Goal: Task Accomplishment & Management: Manage account settings

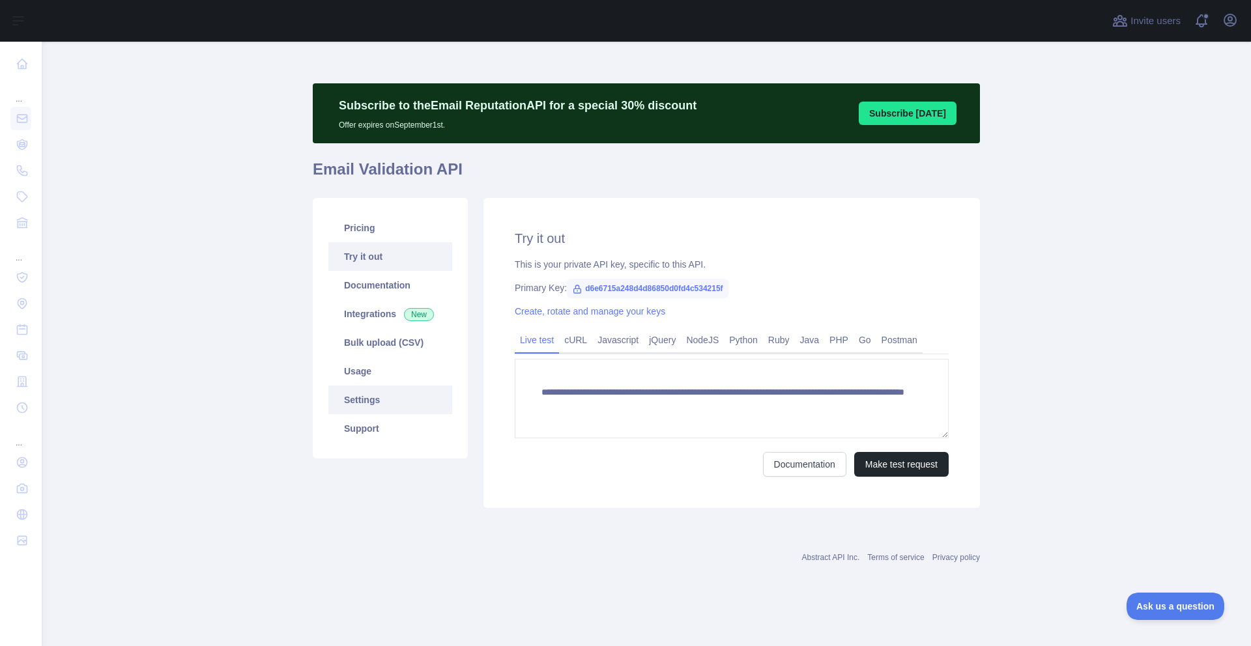
click at [364, 407] on link "Settings" at bounding box center [390, 400] width 124 height 29
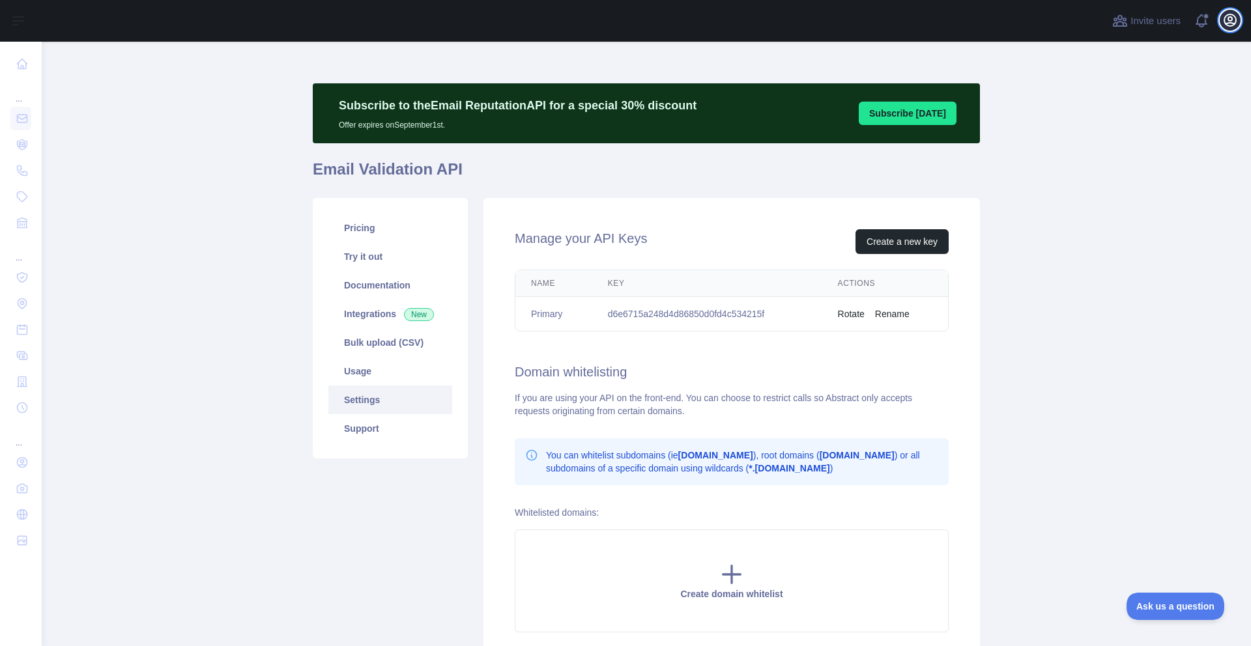
click at [1220, 17] on button "Open user menu" at bounding box center [1230, 20] width 21 height 21
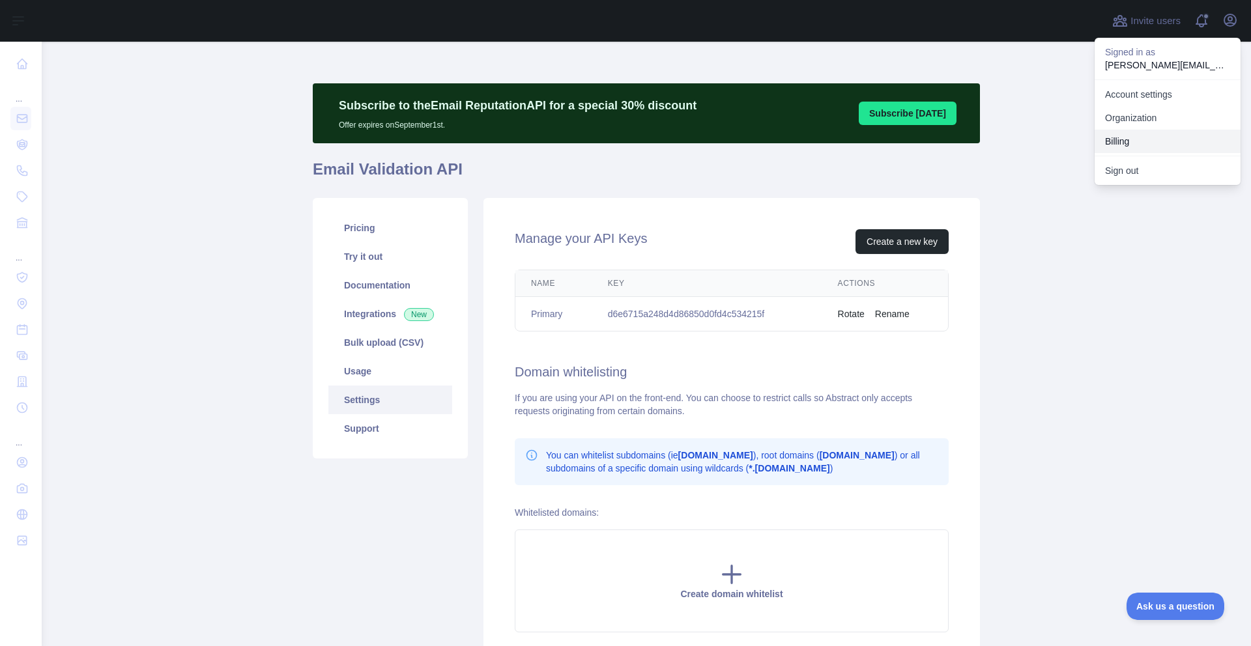
click at [1127, 138] on button "Billing" at bounding box center [1168, 141] width 146 height 23
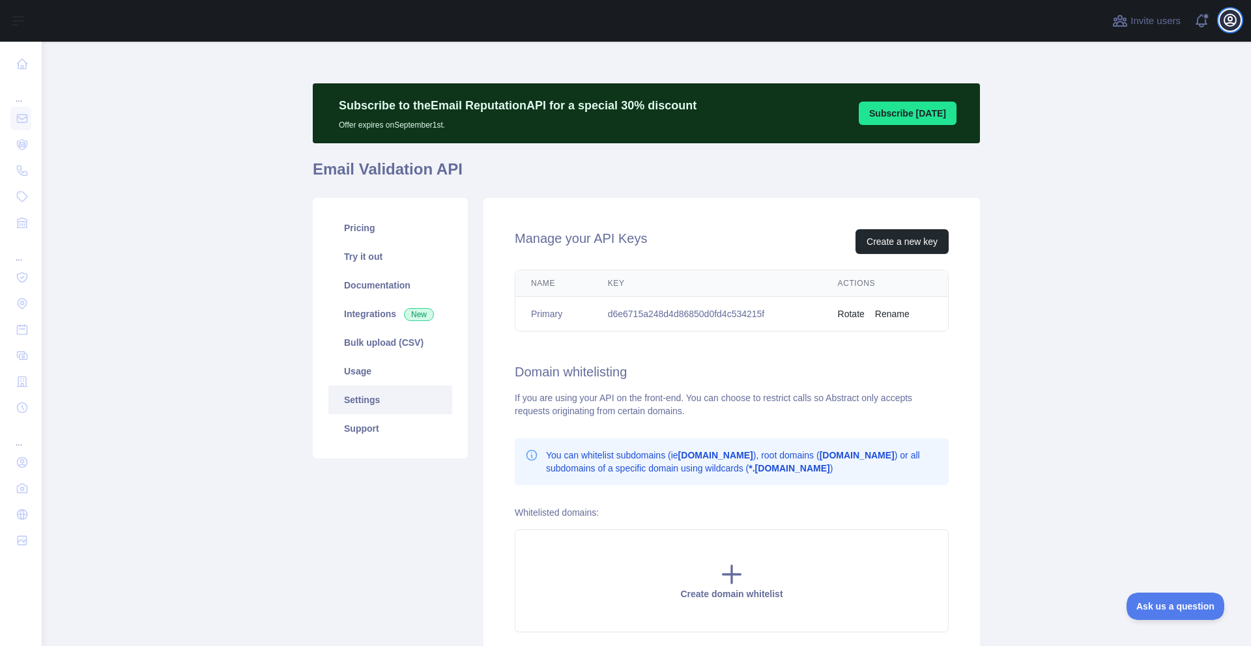
click at [1235, 17] on icon "button" at bounding box center [1230, 20] width 12 height 12
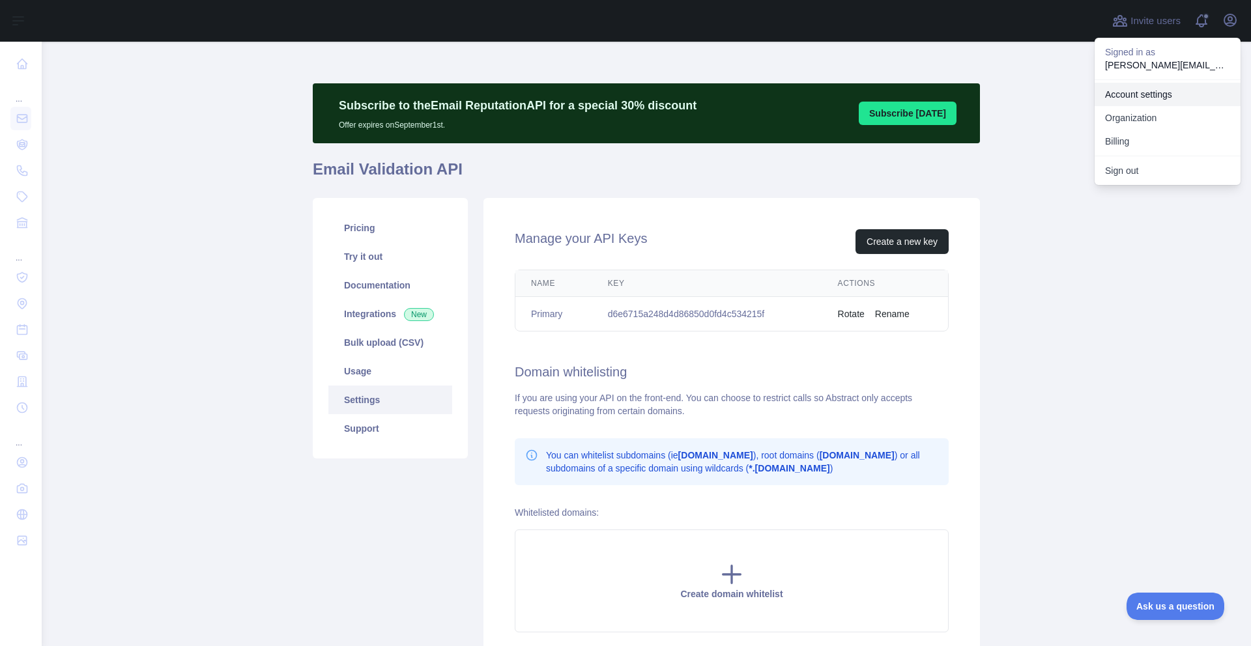
click at [1147, 97] on link "Account settings" at bounding box center [1168, 94] width 146 height 23
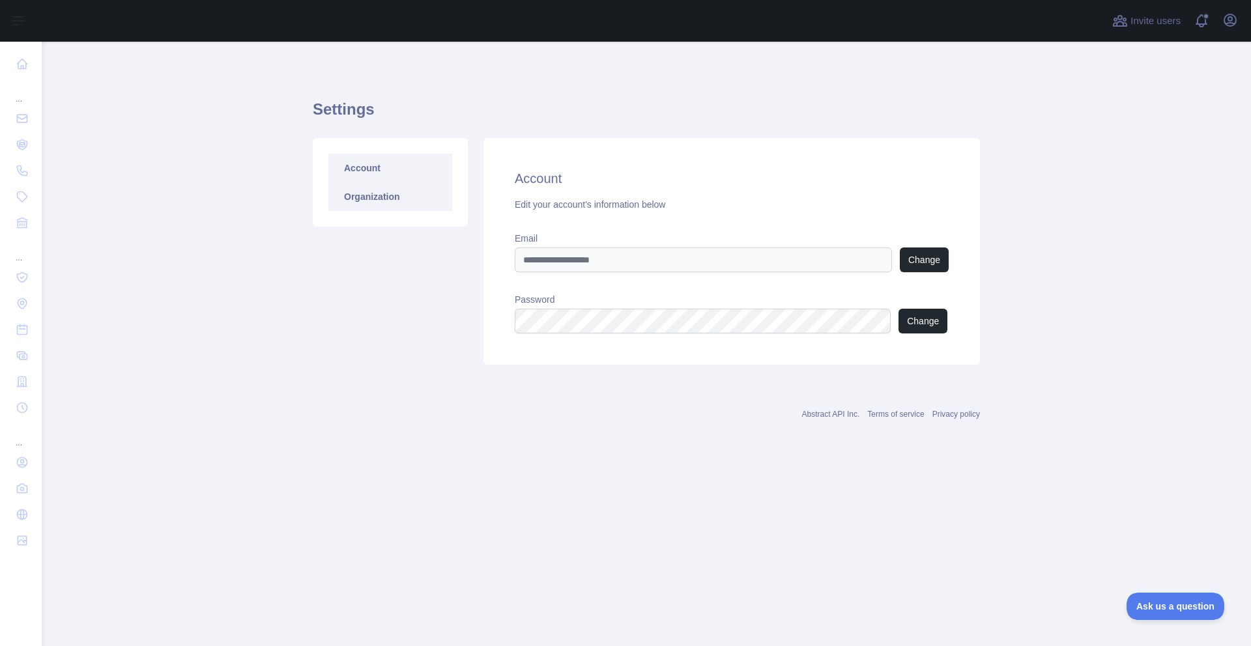
click at [414, 205] on link "Organization" at bounding box center [390, 196] width 124 height 29
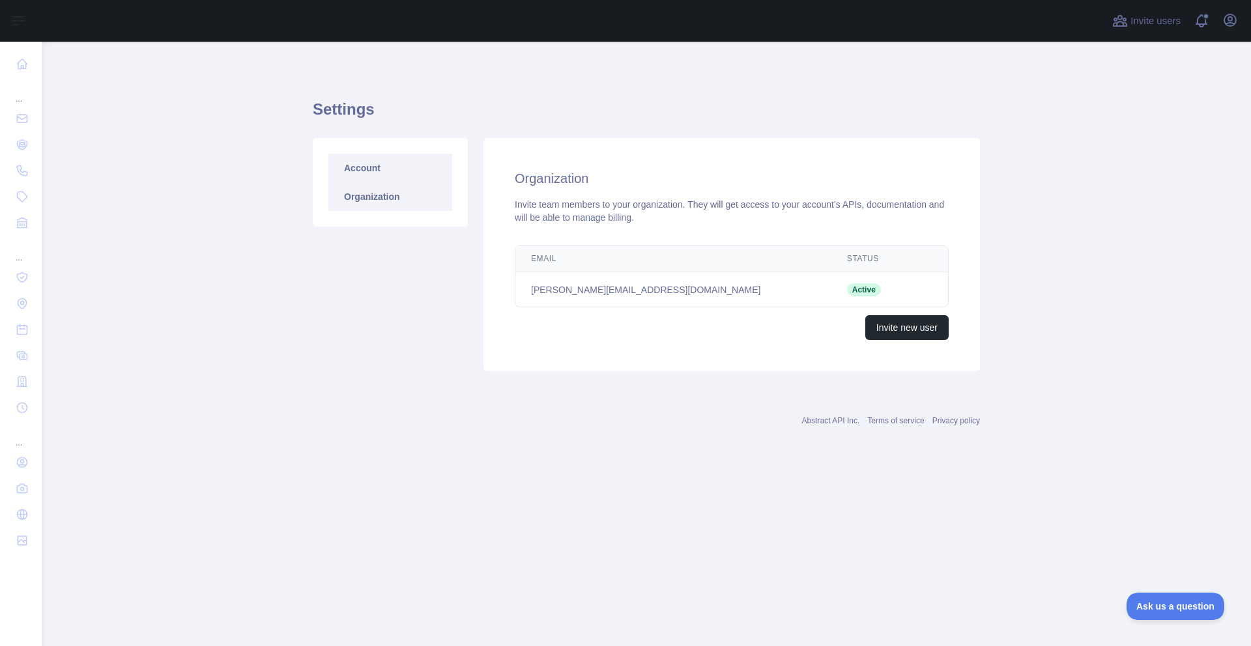
click at [334, 171] on link "Account" at bounding box center [390, 168] width 124 height 29
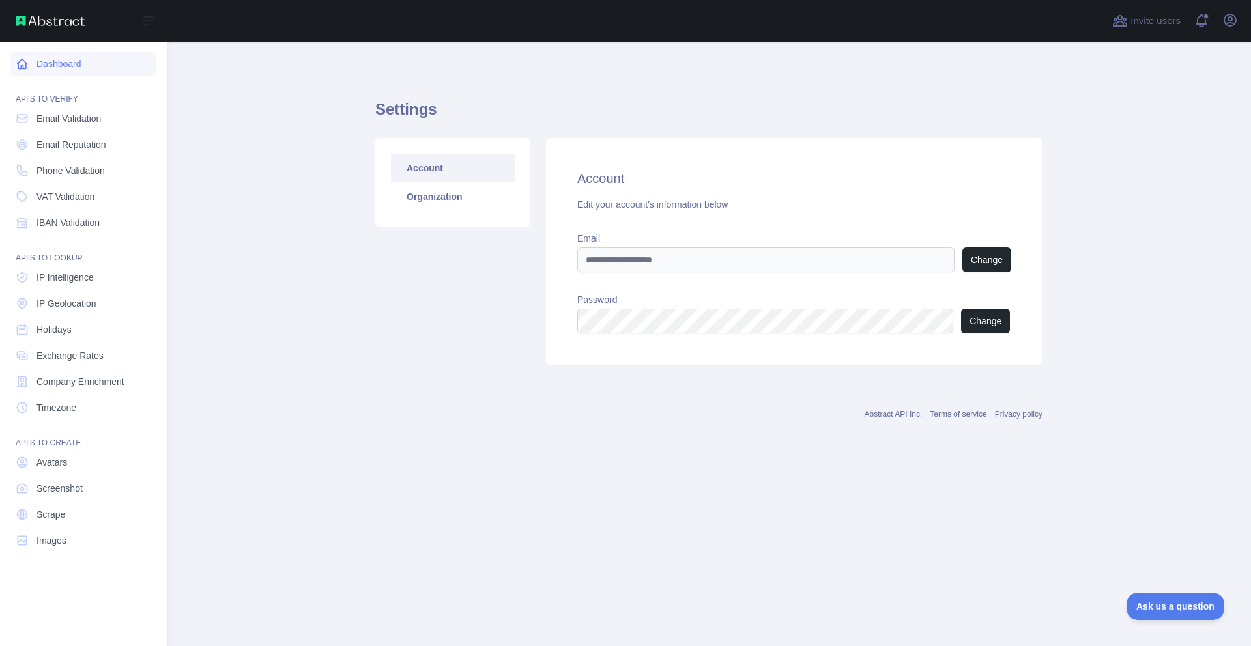
click at [71, 64] on link "Dashboard" at bounding box center [83, 63] width 146 height 23
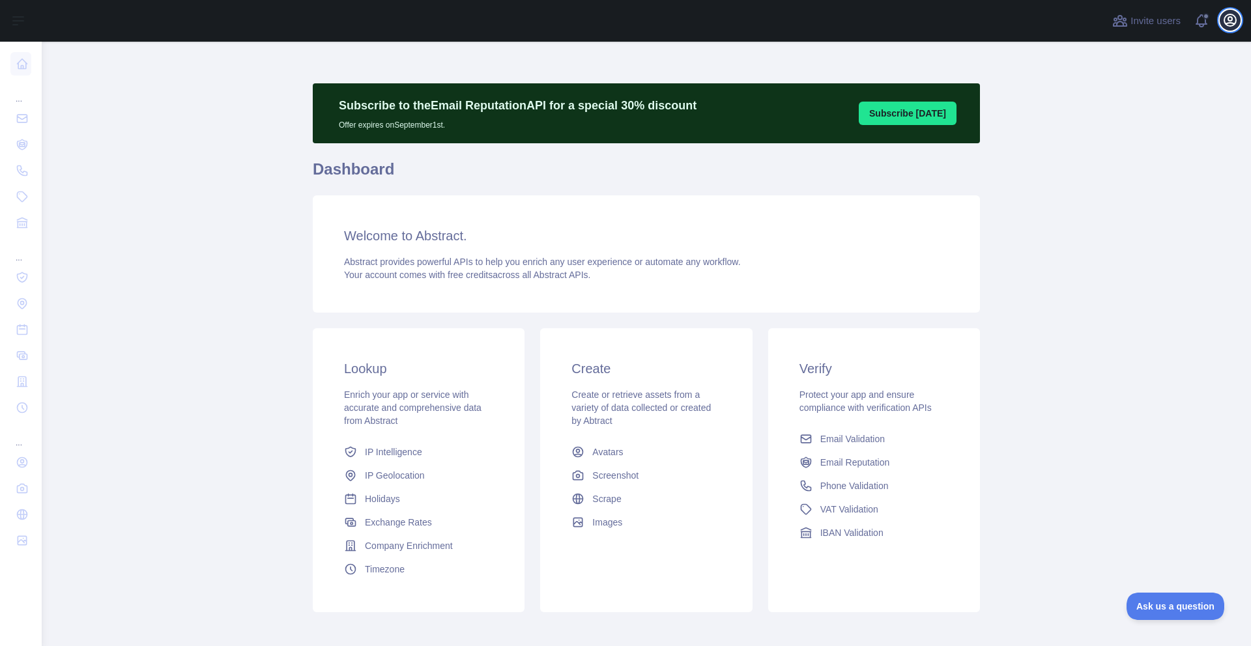
click at [1237, 23] on button "Open user menu" at bounding box center [1230, 20] width 21 height 21
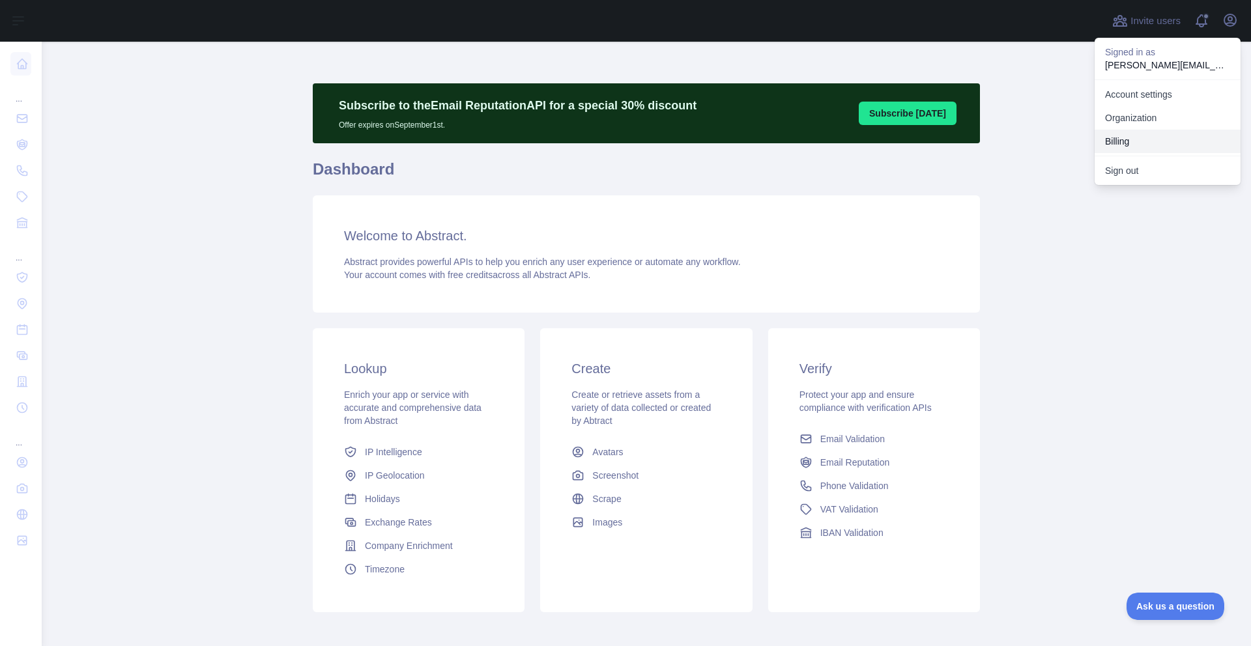
click at [1130, 143] on button "Billing" at bounding box center [1168, 141] width 146 height 23
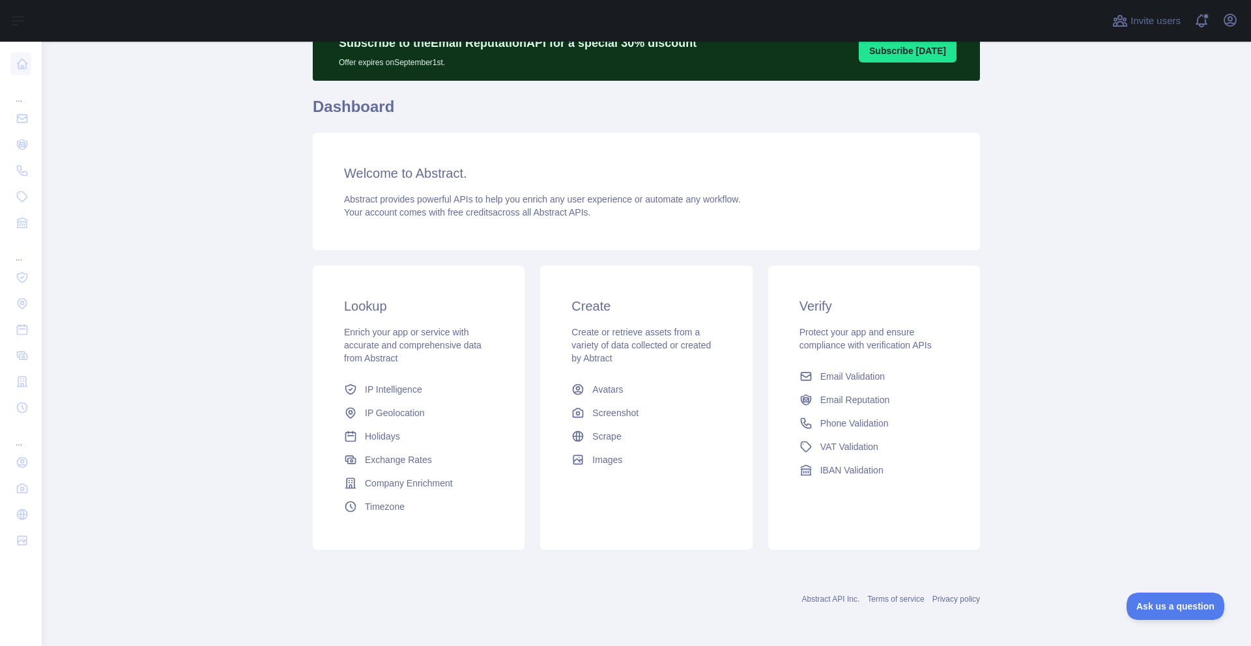
scroll to position [57, 0]
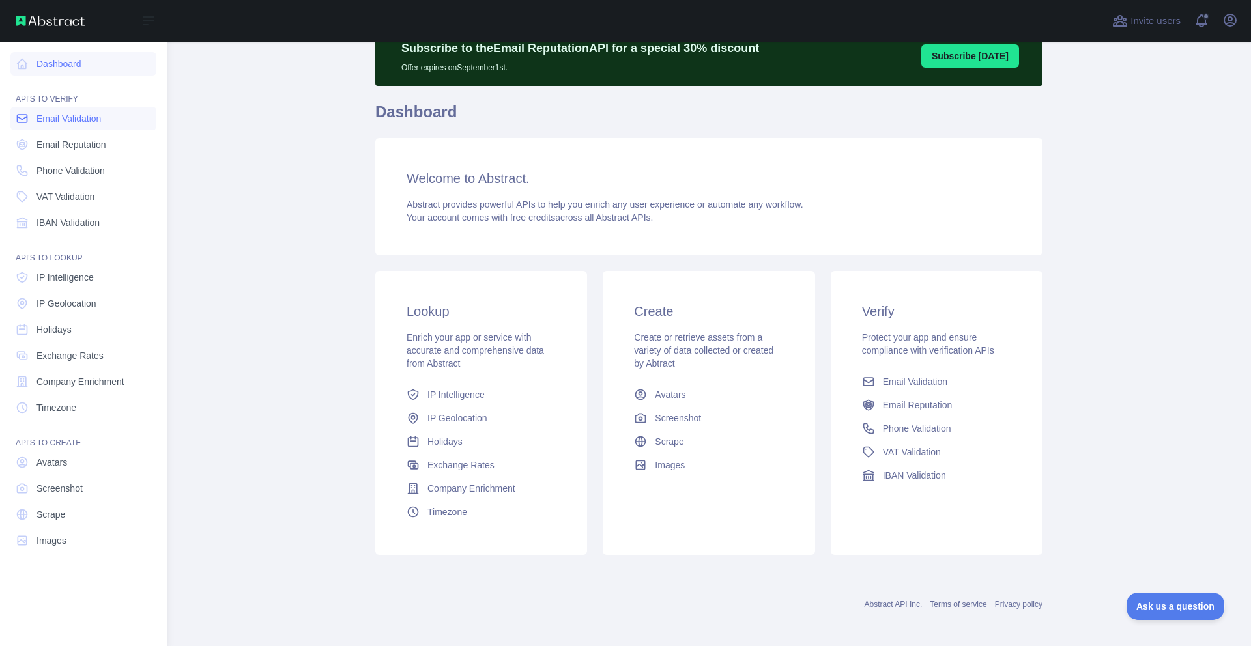
click at [78, 123] on span "Email Validation" at bounding box center [68, 118] width 65 height 13
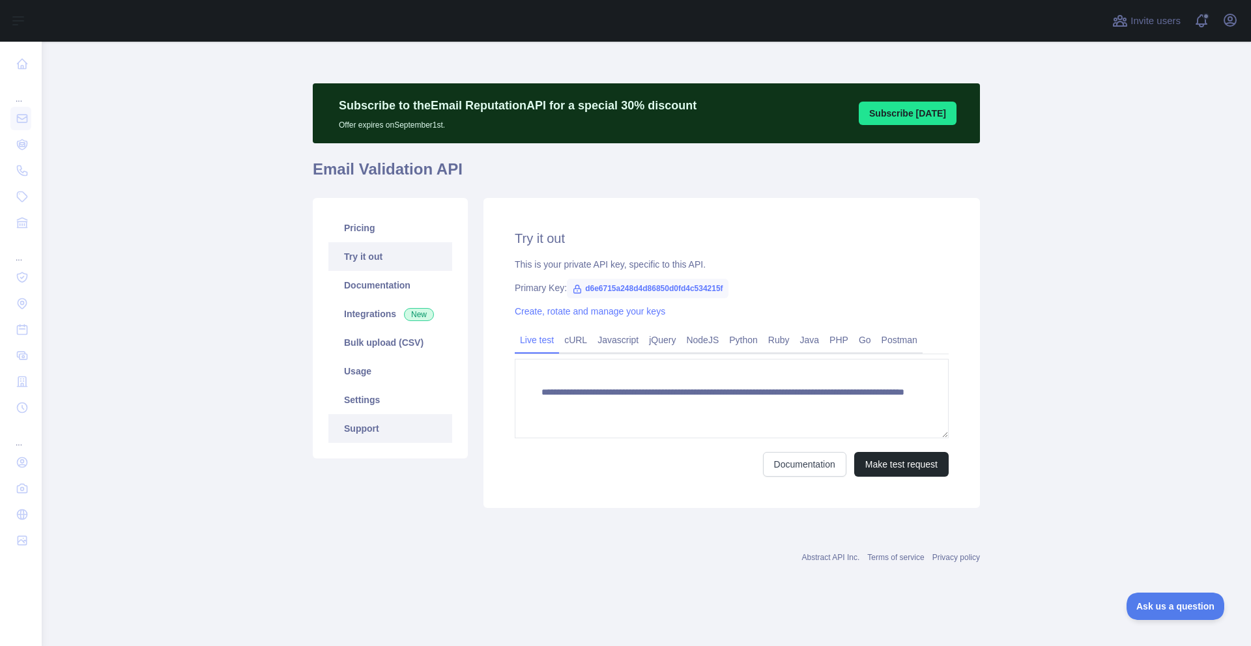
click at [374, 427] on link "Support" at bounding box center [390, 428] width 124 height 29
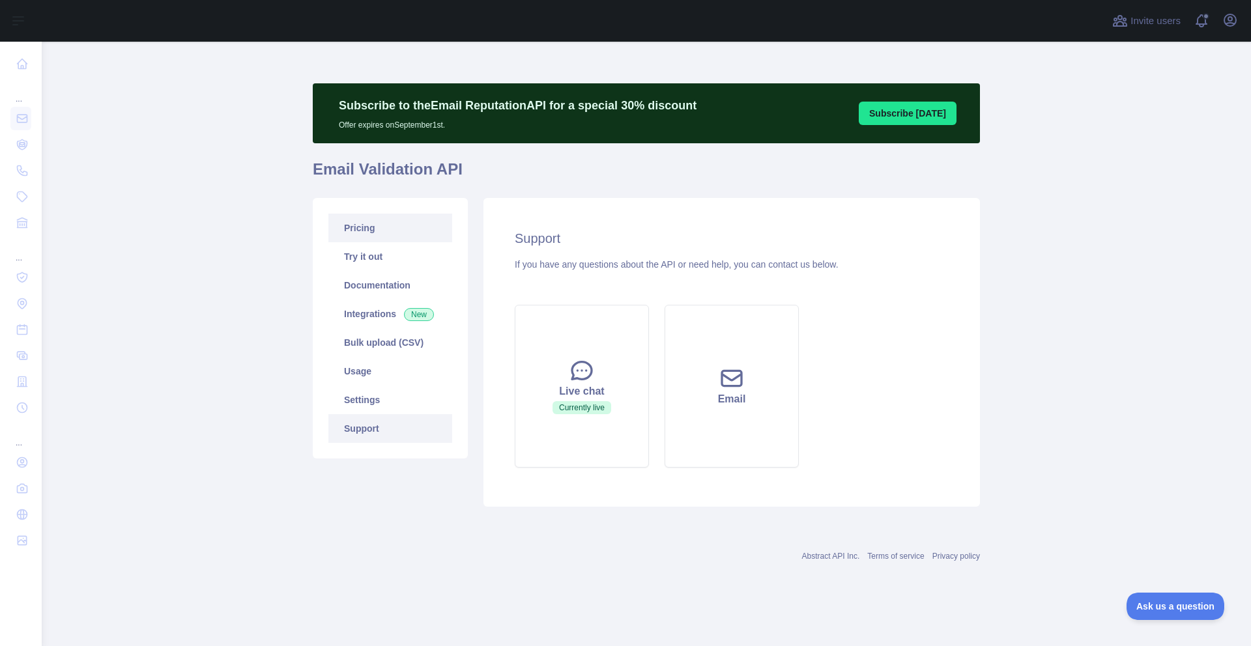
click at [376, 235] on link "Pricing" at bounding box center [390, 228] width 124 height 29
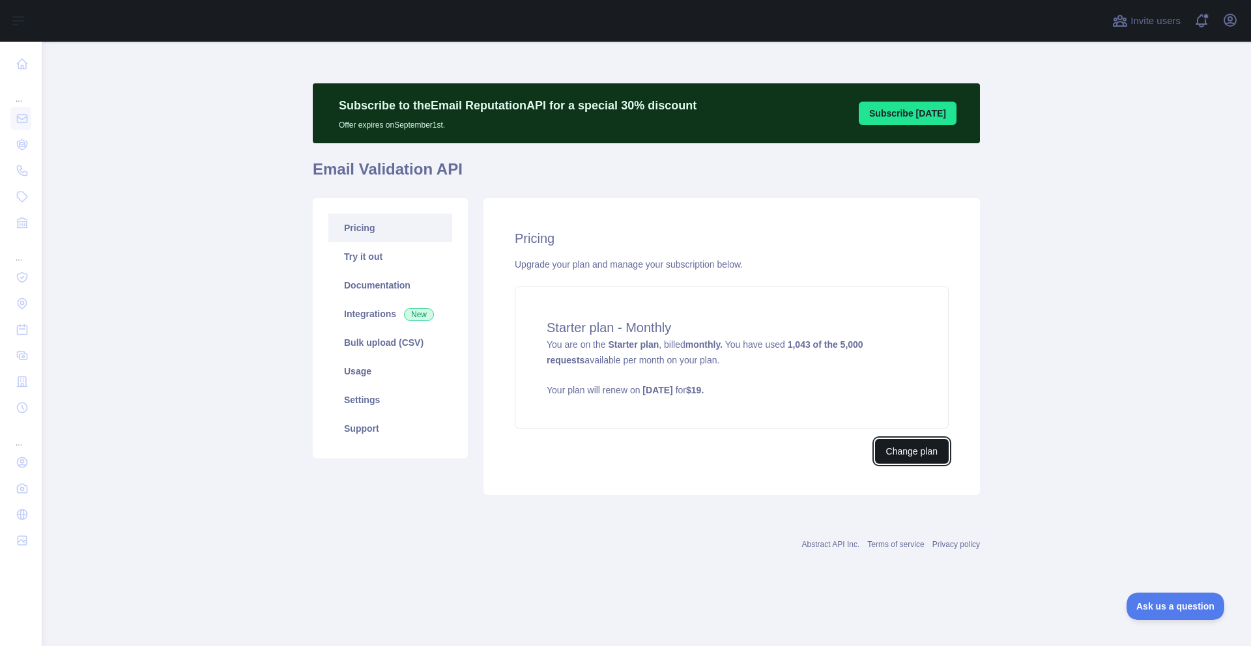
click at [907, 448] on button "Change plan" at bounding box center [912, 451] width 74 height 25
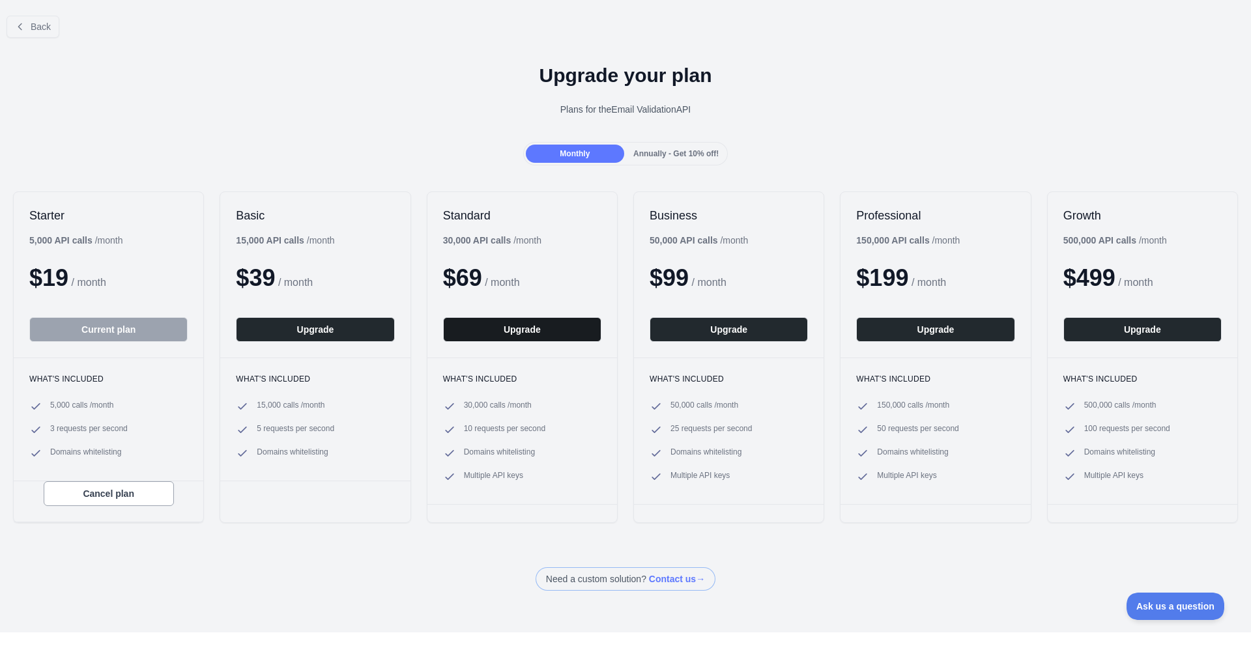
scroll to position [5, 0]
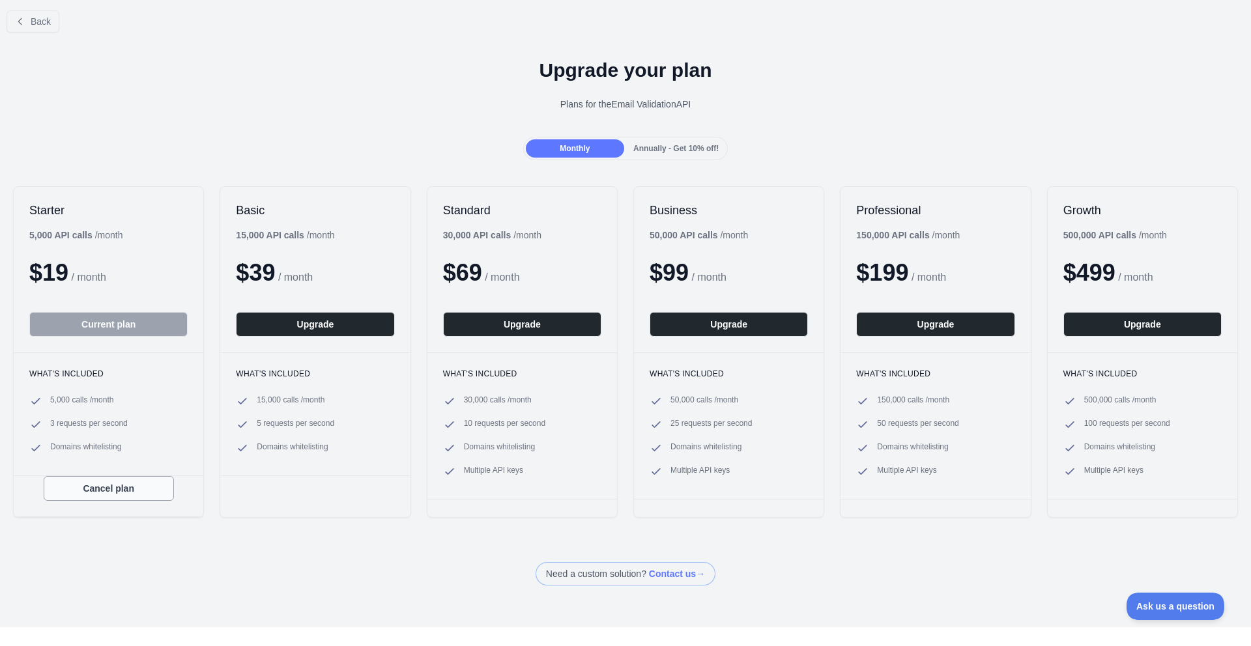
click at [162, 486] on button "Cancel plan" at bounding box center [109, 488] width 130 height 25
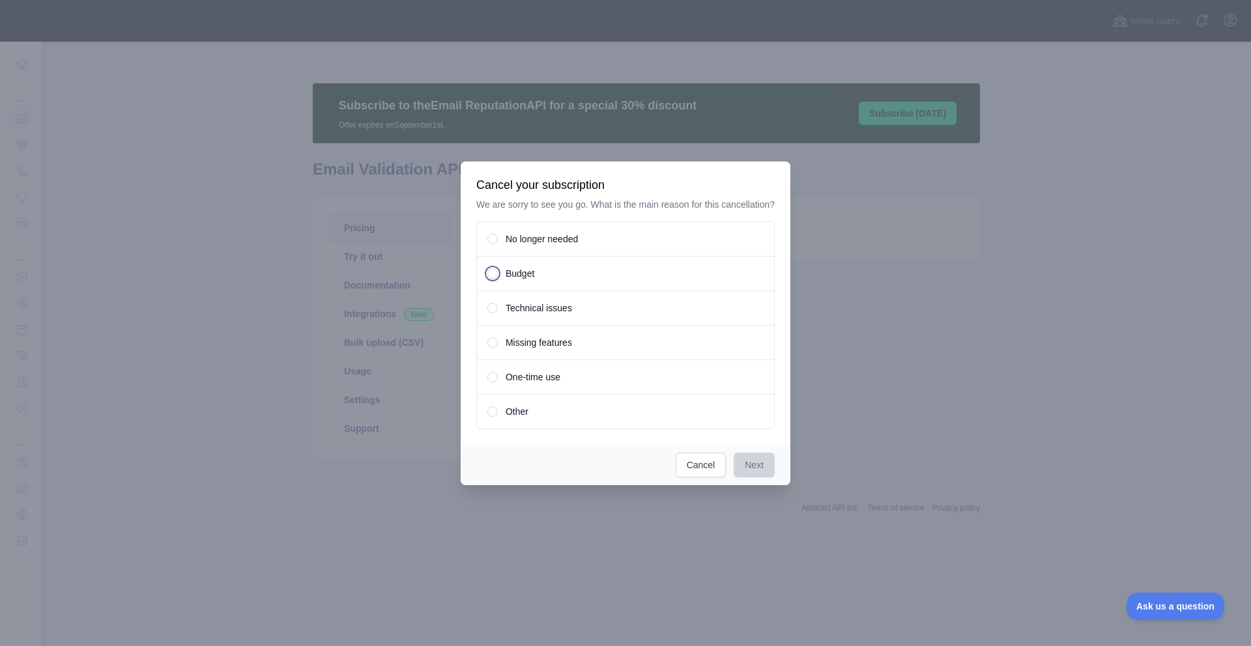
click at [517, 280] on span "Budget" at bounding box center [520, 273] width 29 height 13
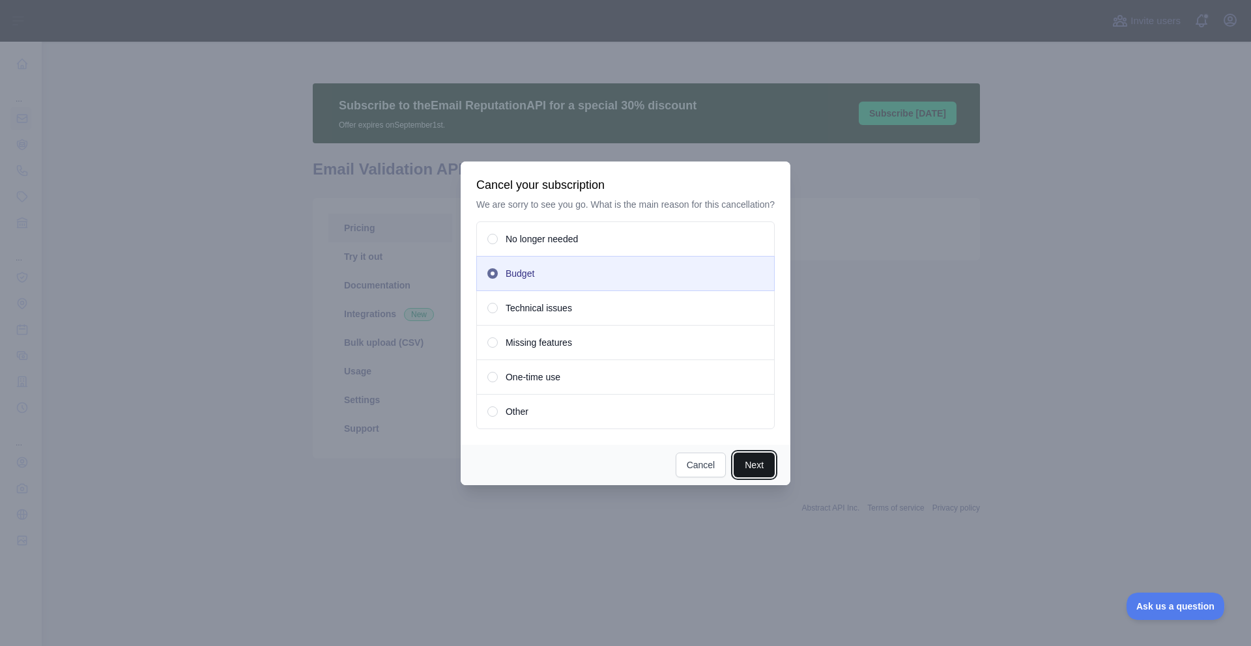
click at [752, 468] on button "Next" at bounding box center [754, 465] width 41 height 25
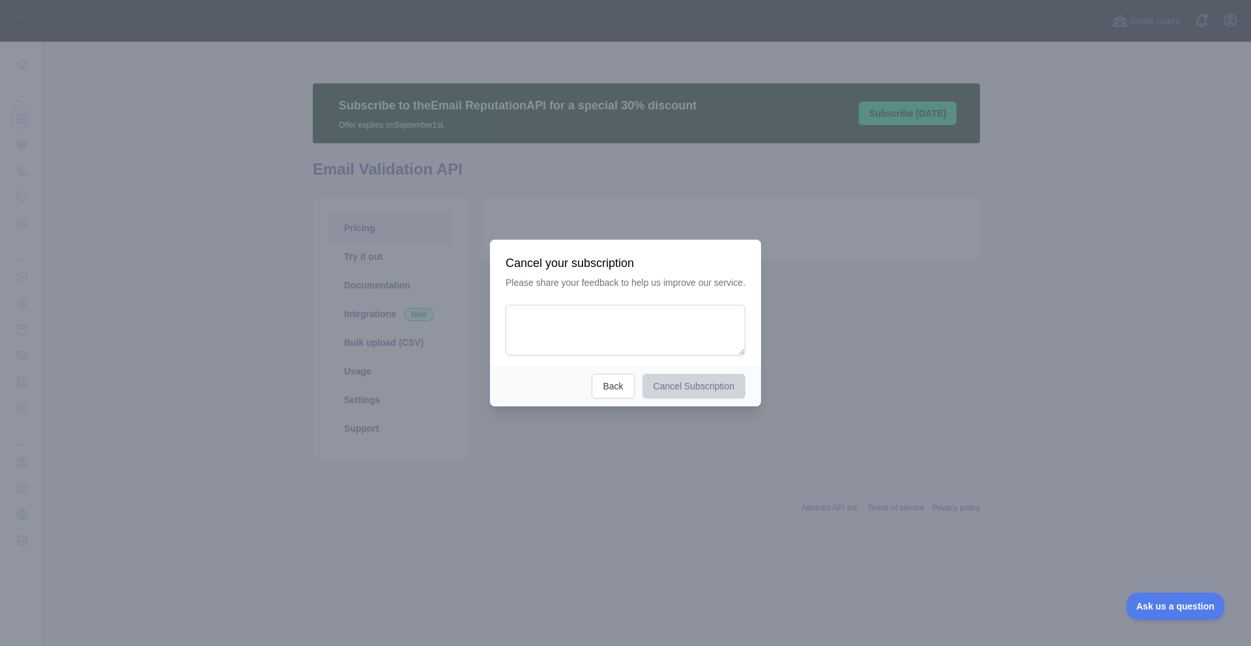
click at [752, 468] on div at bounding box center [625, 323] width 1251 height 646
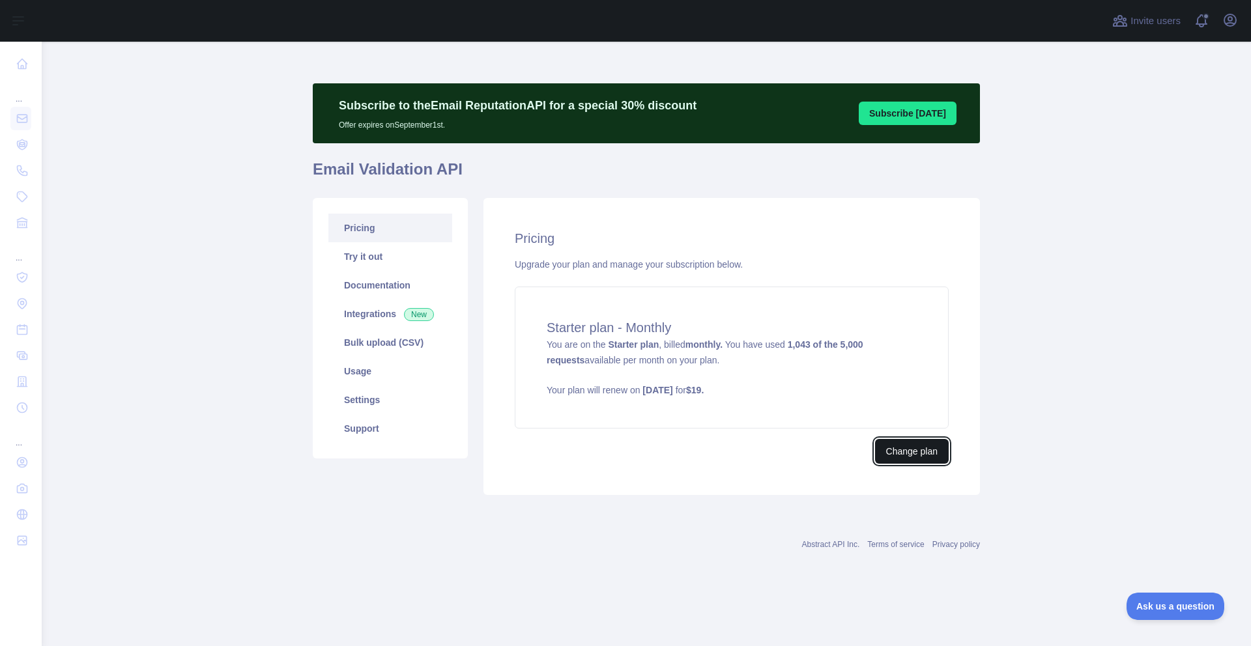
click at [893, 448] on button "Change plan" at bounding box center [912, 451] width 74 height 25
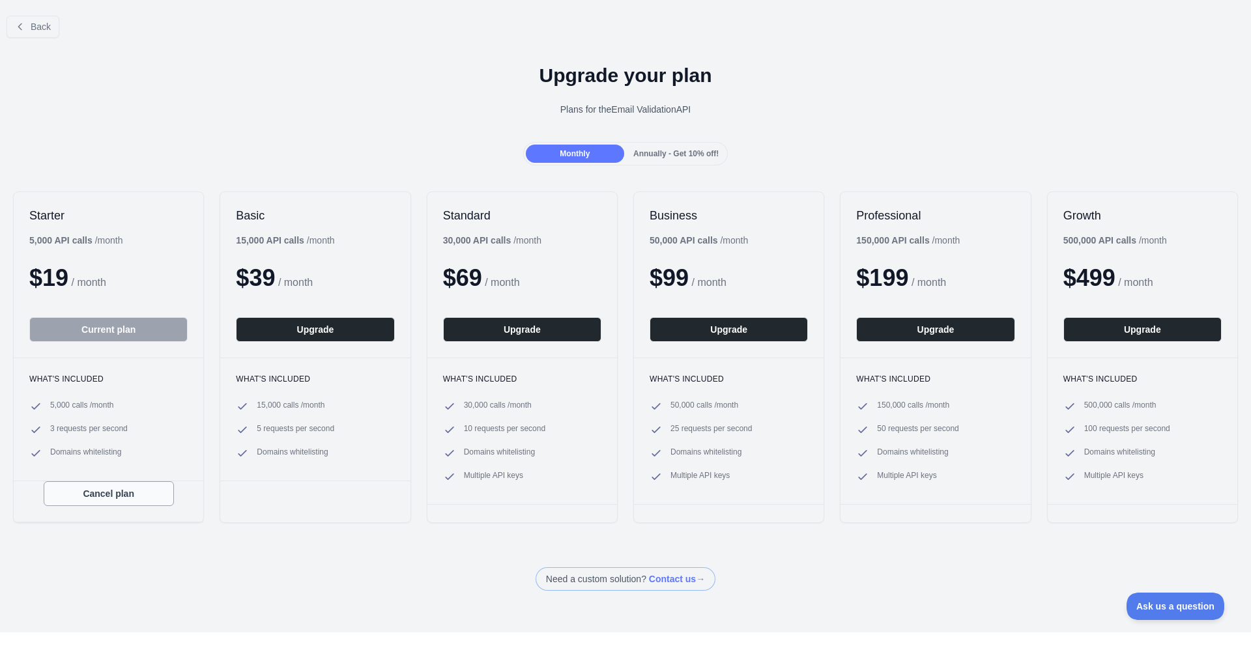
click at [119, 495] on button "Cancel plan" at bounding box center [109, 494] width 130 height 25
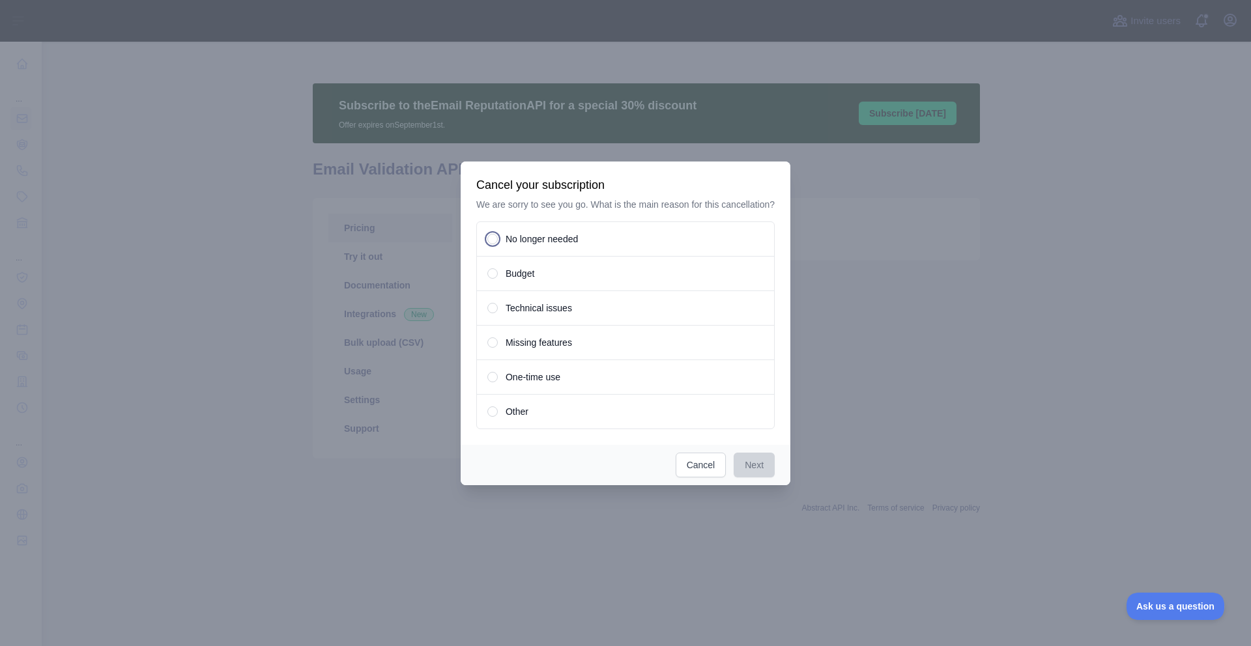
click at [543, 257] on div "No longer needed" at bounding box center [625, 239] width 298 height 35
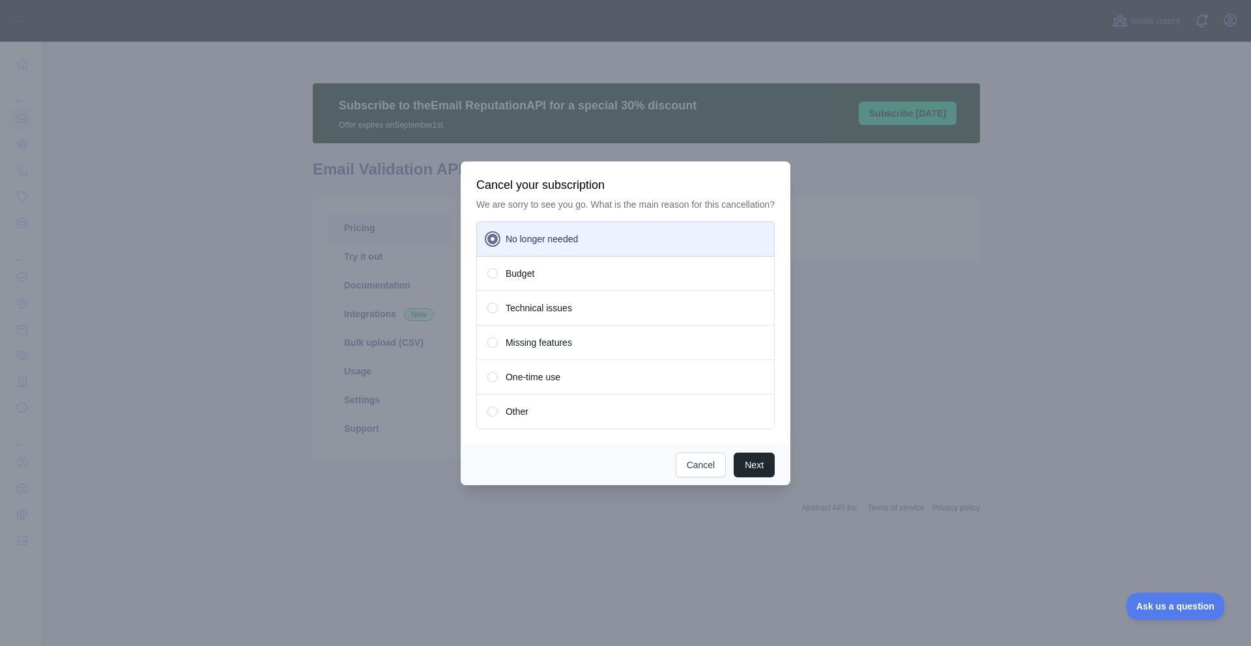
click at [521, 384] on span "One-time use" at bounding box center [533, 377] width 55 height 13
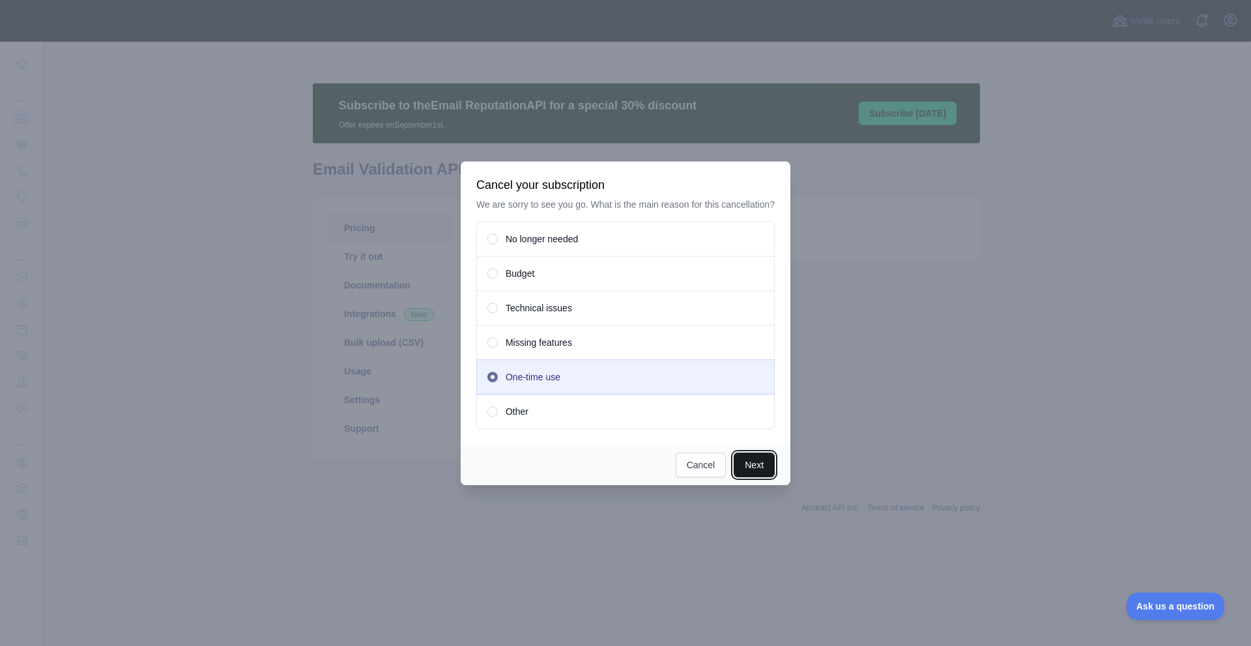
click at [747, 476] on button "Next" at bounding box center [754, 465] width 41 height 25
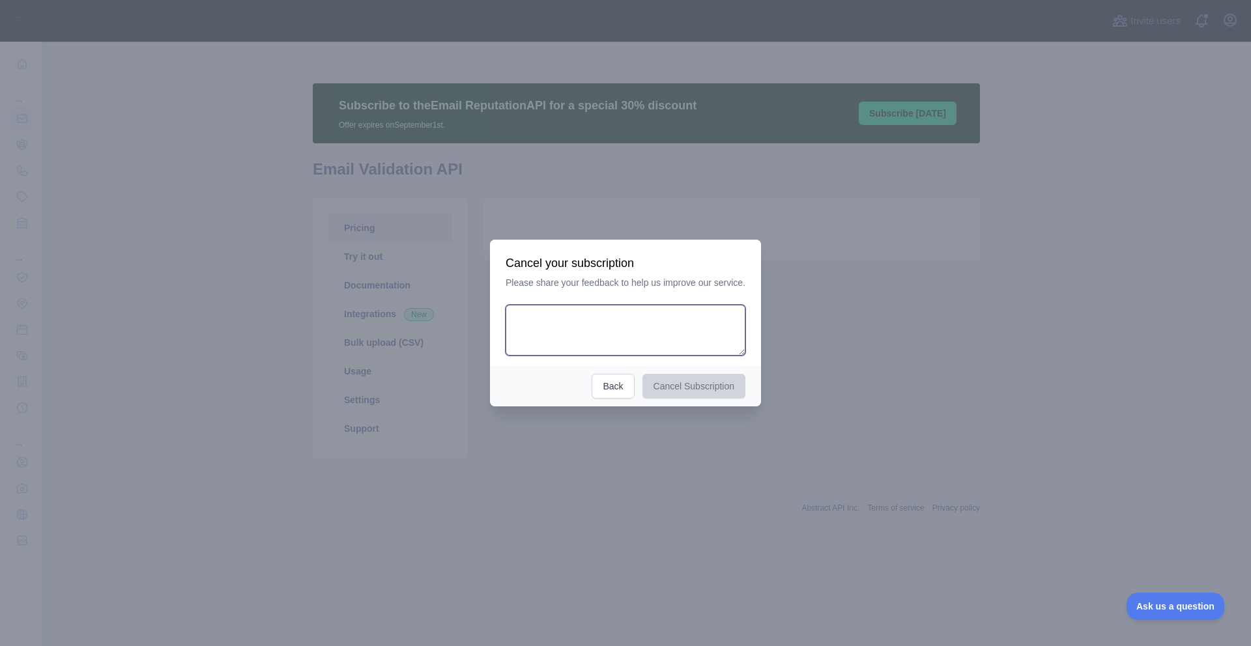
click at [584, 316] on textarea at bounding box center [626, 330] width 240 height 51
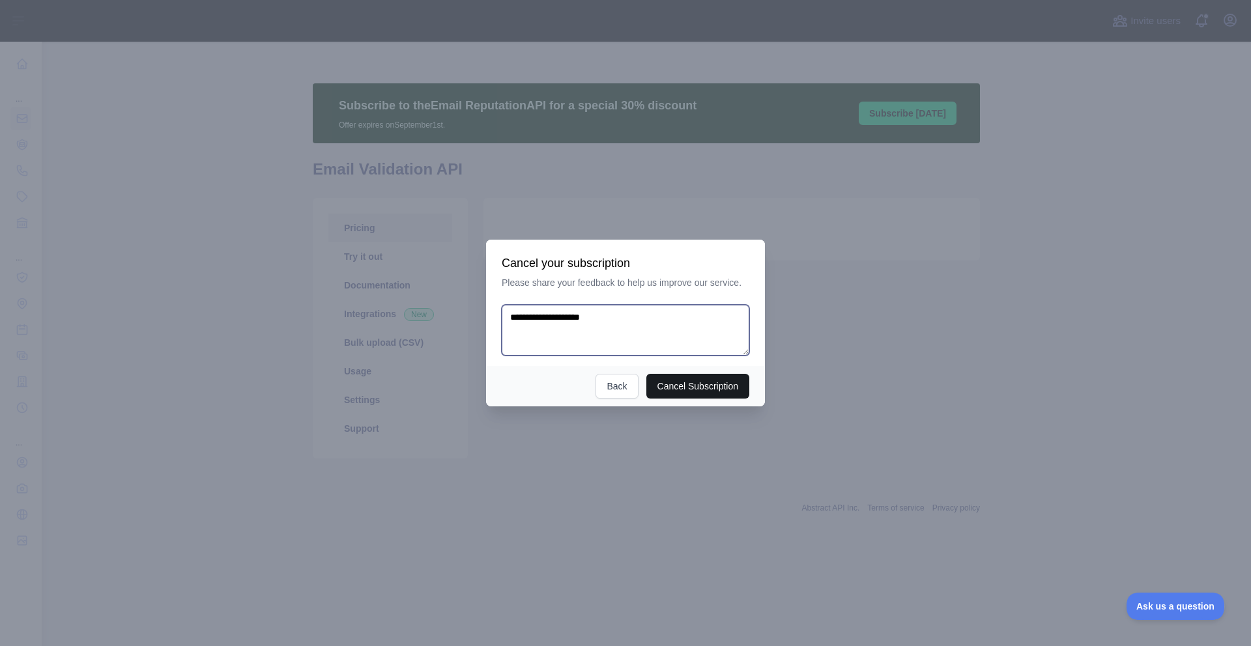
type textarea "**********"
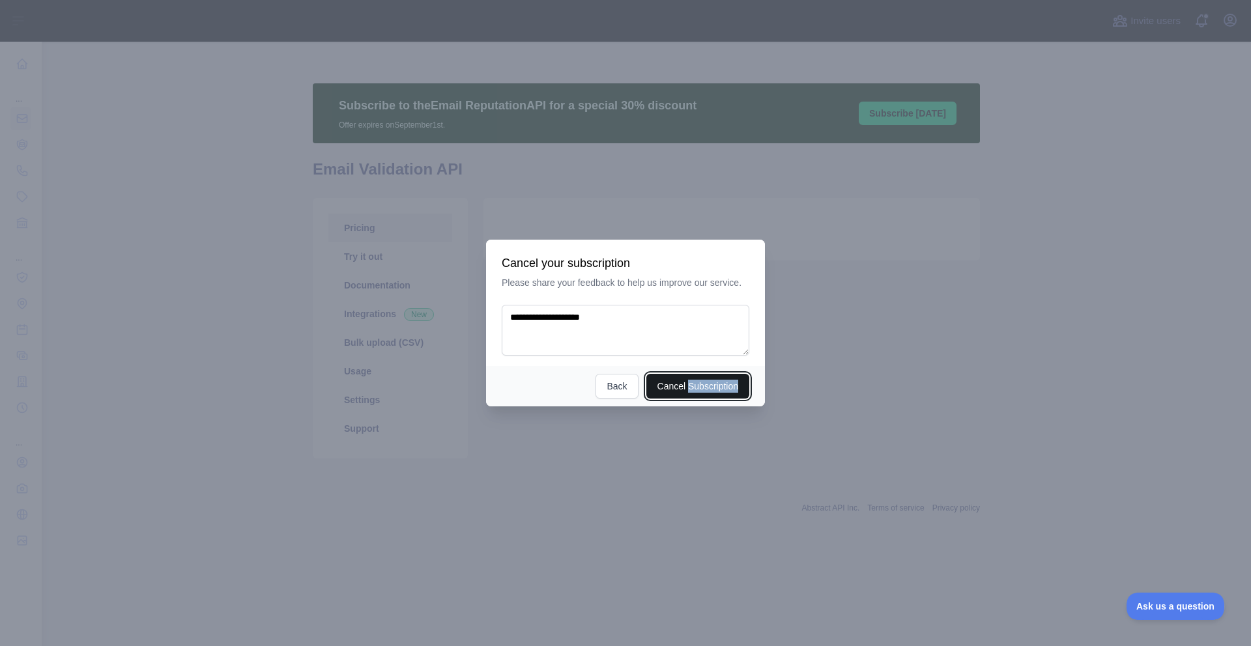
click at [672, 386] on button "Cancel Subscription" at bounding box center [698, 386] width 104 height 25
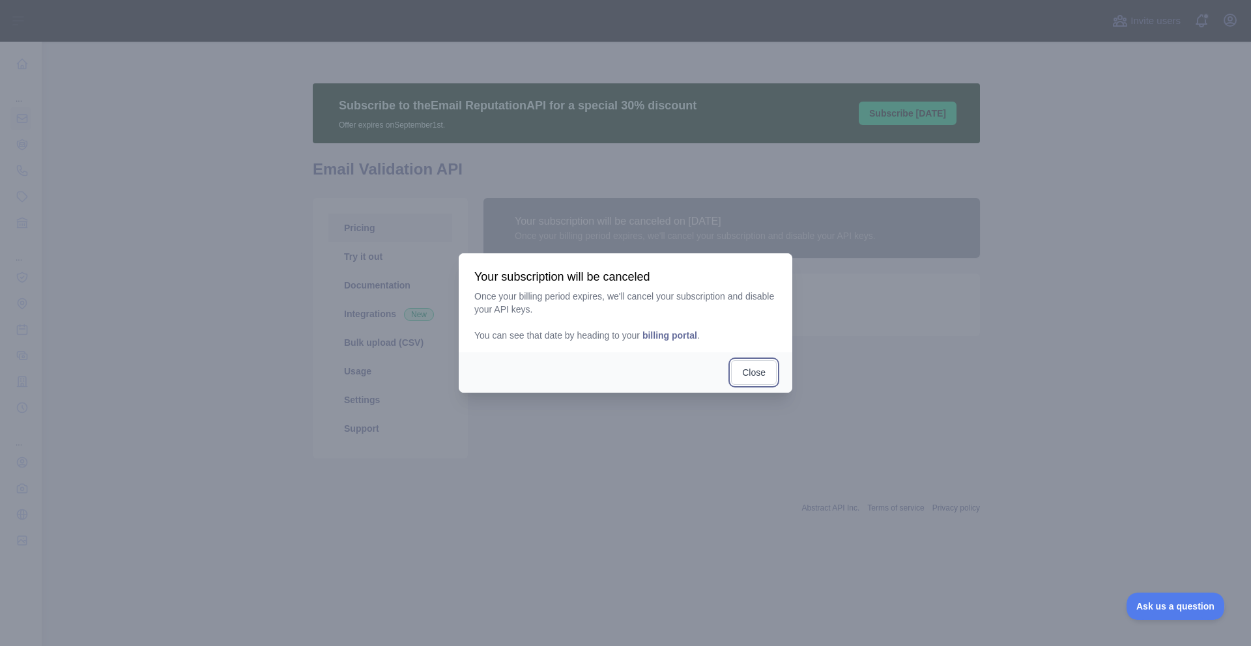
click at [749, 369] on button "Close" at bounding box center [754, 372] width 46 height 25
